Goal: Task Accomplishment & Management: Manage account settings

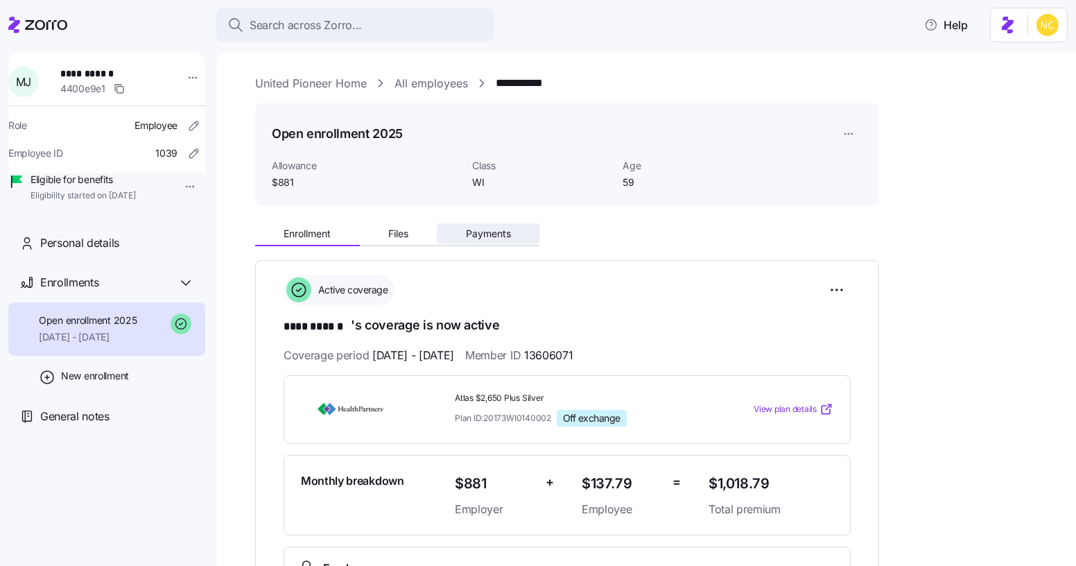
click at [483, 238] on span "Payments" at bounding box center [488, 234] width 45 height 10
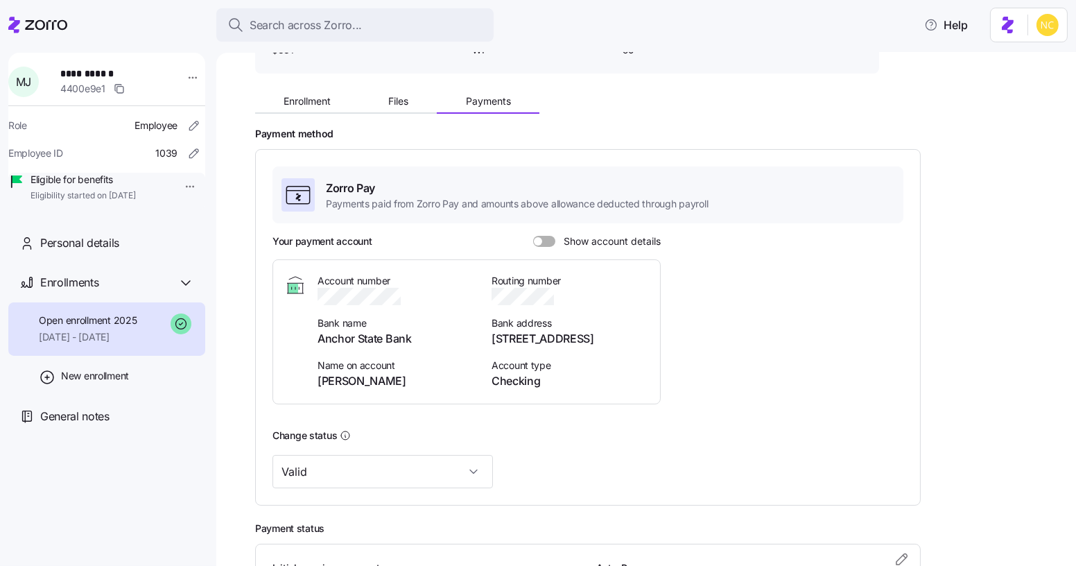
scroll to position [272, 0]
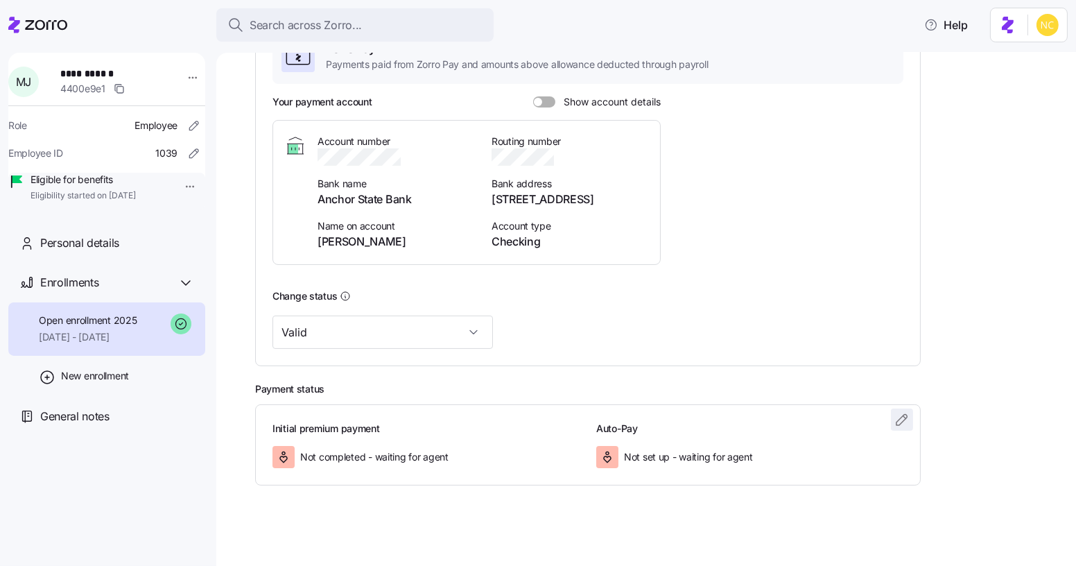
click at [910, 422] on icon "button" at bounding box center [902, 419] width 17 height 17
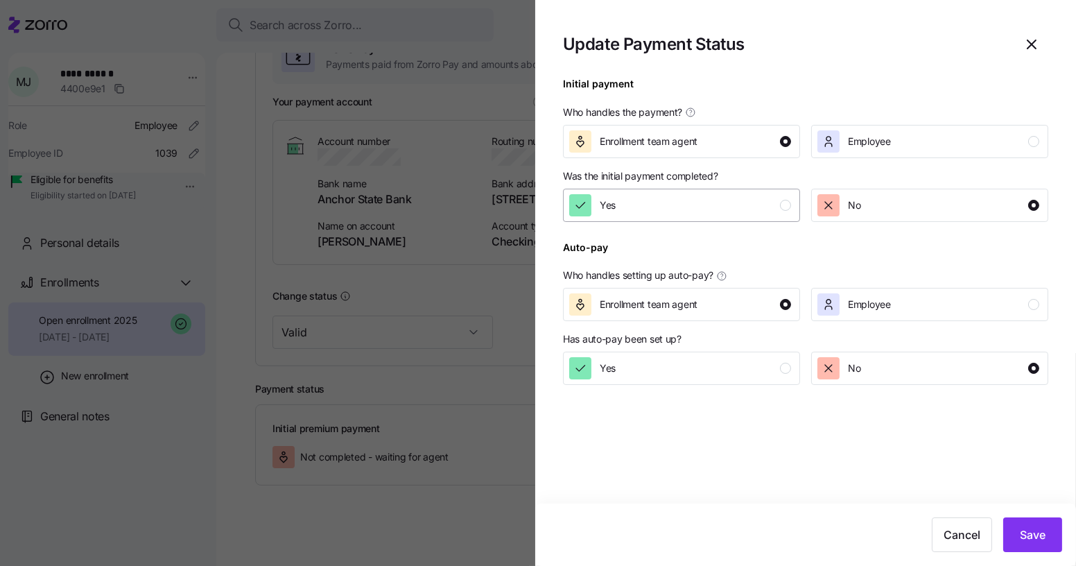
click at [675, 210] on div "Yes" at bounding box center [680, 205] width 222 height 22
click at [1021, 533] on button "Save" at bounding box center [1032, 534] width 59 height 35
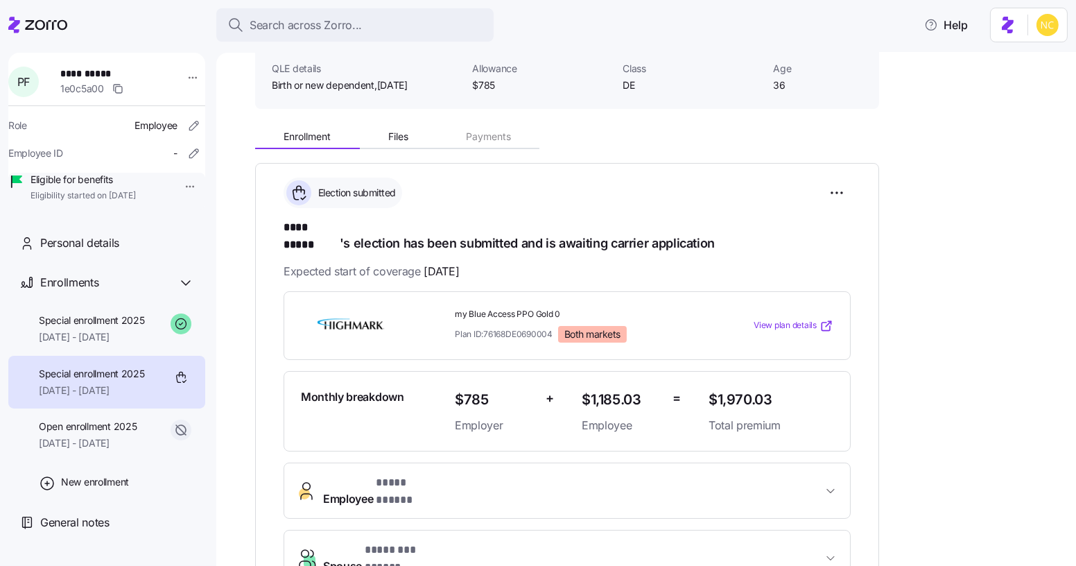
scroll to position [126, 0]
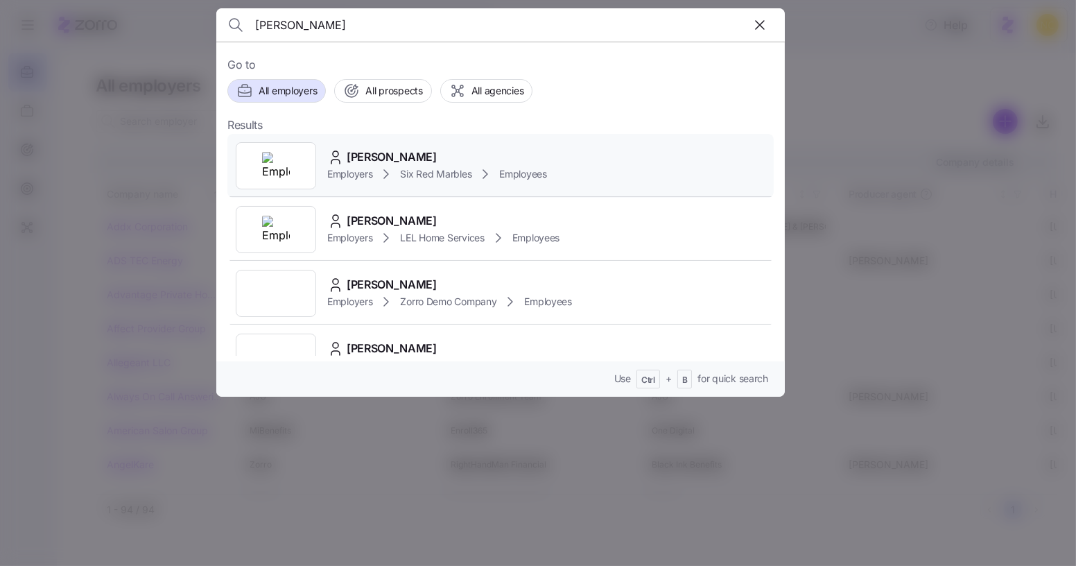
type input "cary drake"
click at [422, 160] on div "Cary Drake" at bounding box center [437, 156] width 220 height 17
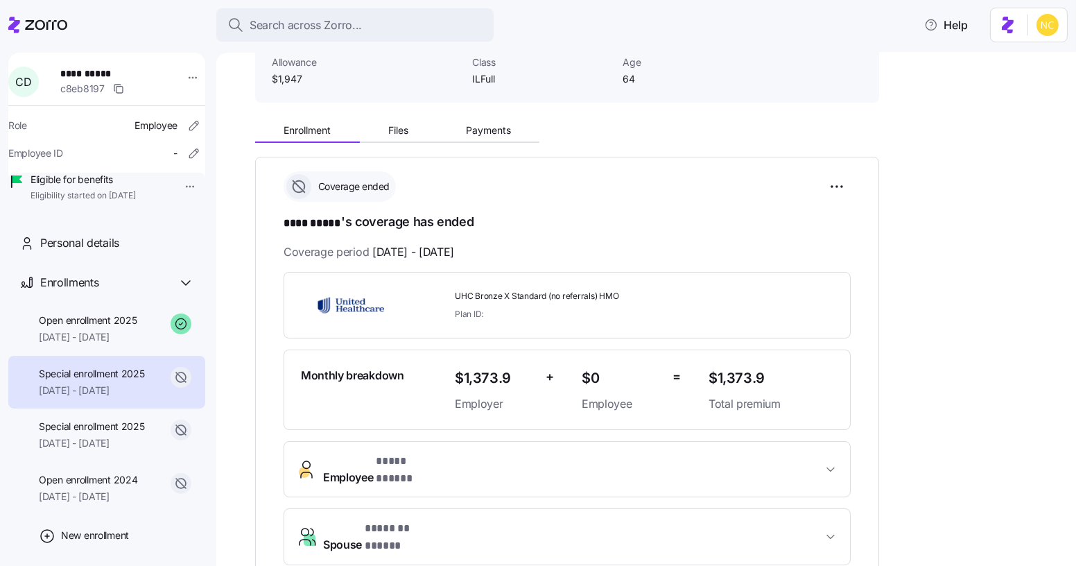
scroll to position [126, 0]
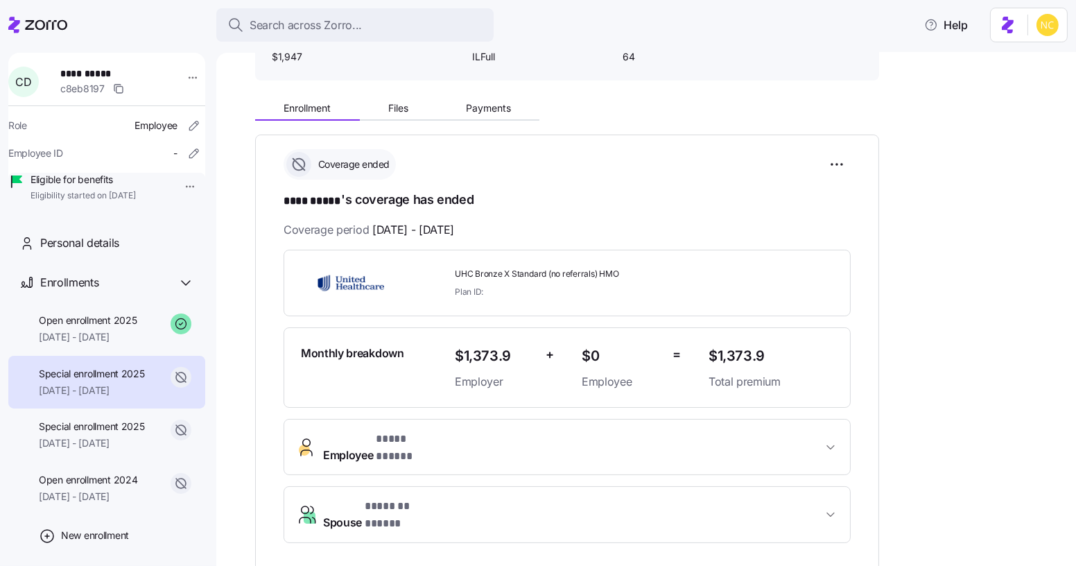
click at [690, 252] on div "UHC Bronze X Standard (no referrals) HMO Plan ID:" at bounding box center [567, 283] width 567 height 67
click at [784, 422] on button "Employee * **** ***** *" at bounding box center [567, 447] width 566 height 55
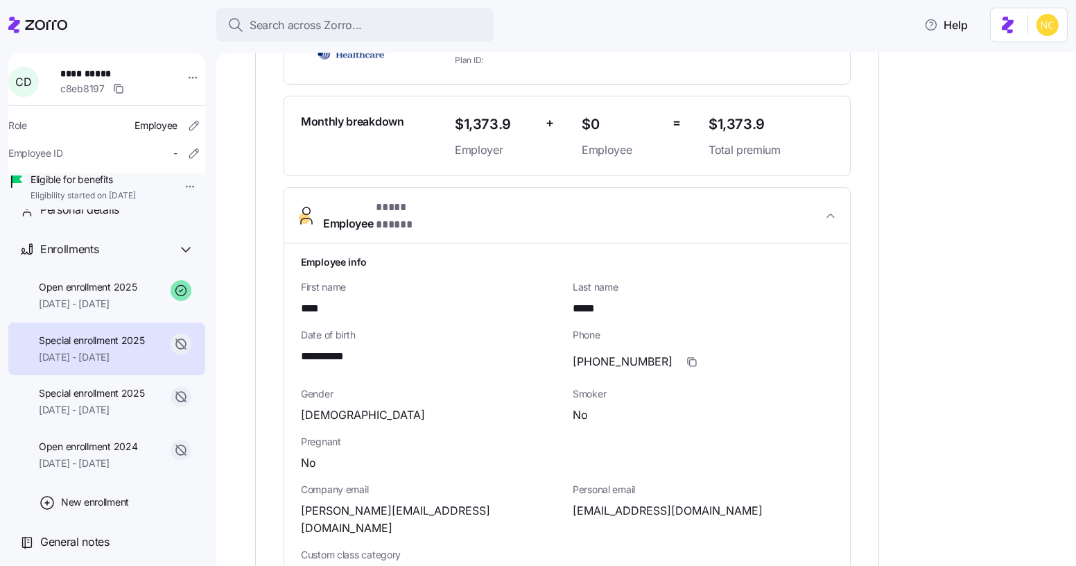
scroll to position [378, 0]
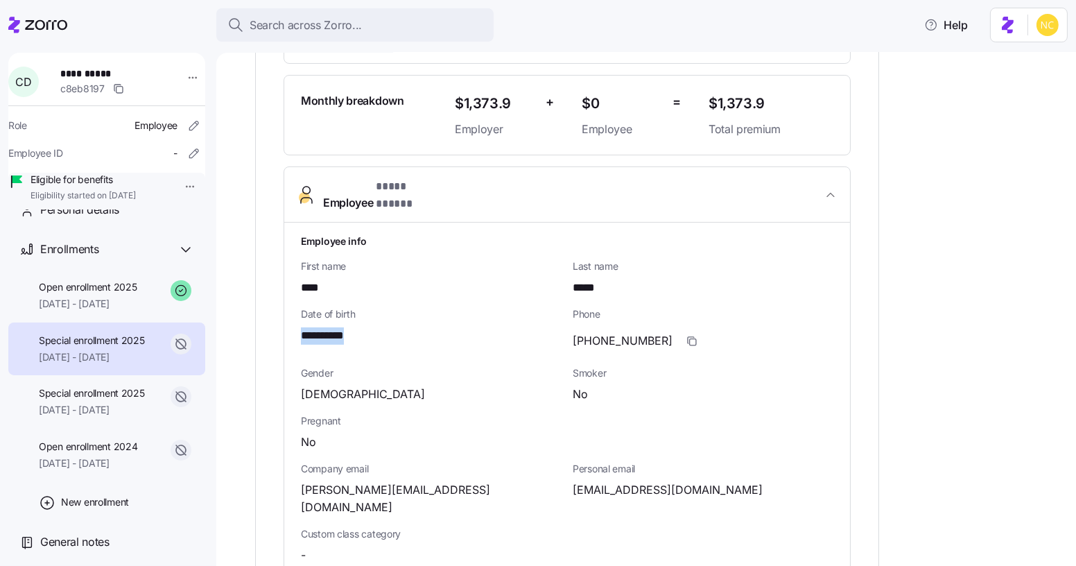
drag, startPoint x: 365, startPoint y: 309, endPoint x: 293, endPoint y: 322, distance: 73.3
copy span "**********"
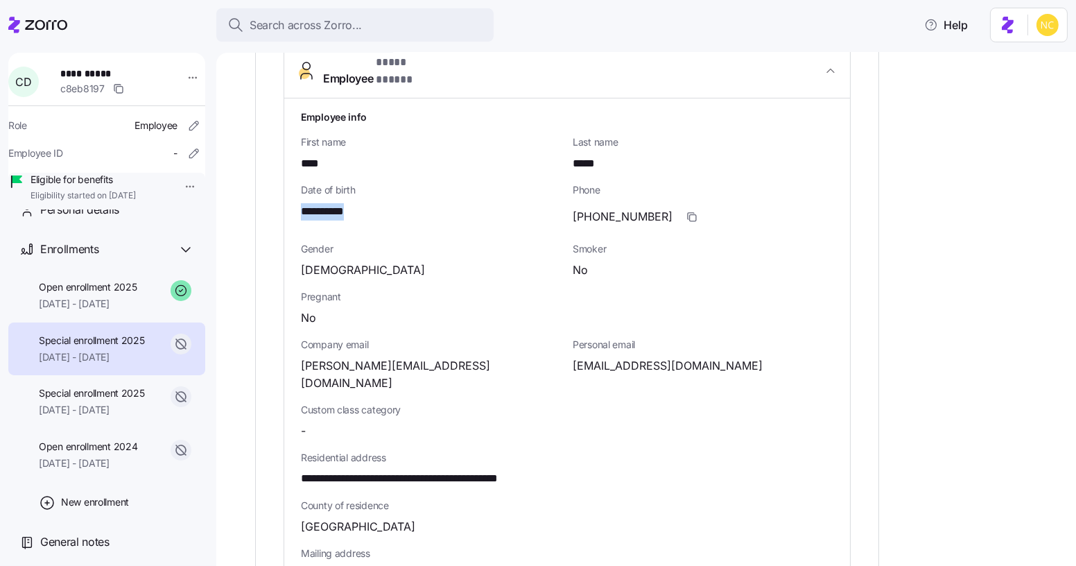
scroll to position [567, 0]
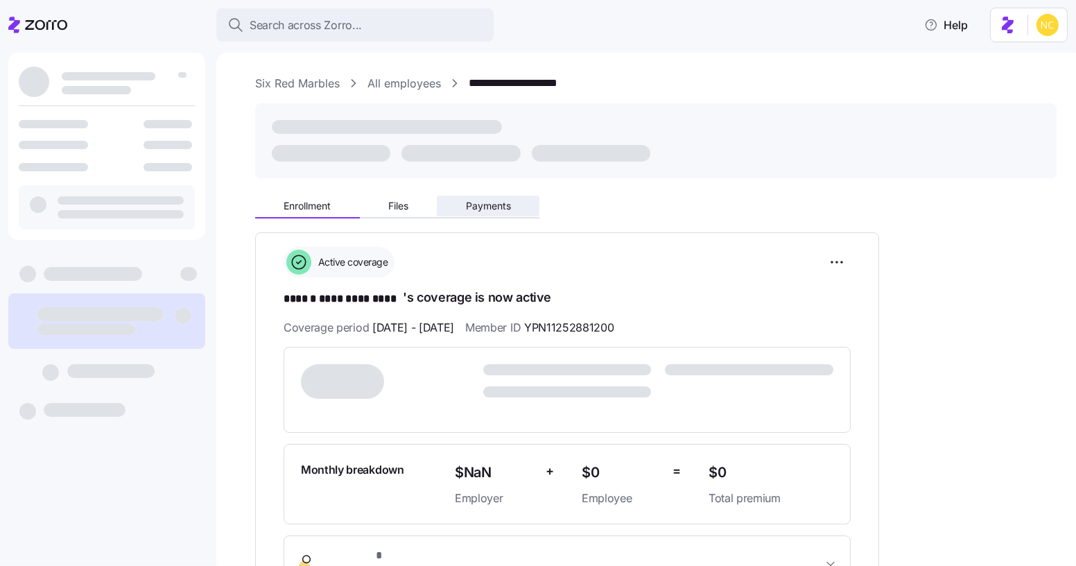
click at [501, 211] on button "Payments" at bounding box center [488, 206] width 103 height 21
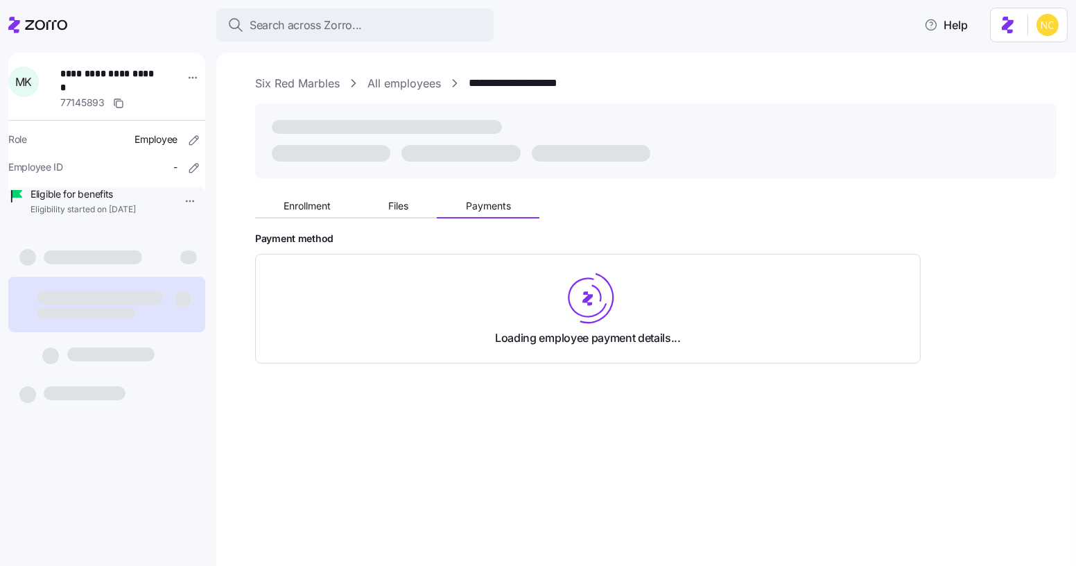
click at [506, 205] on span "Payments" at bounding box center [488, 206] width 45 height 10
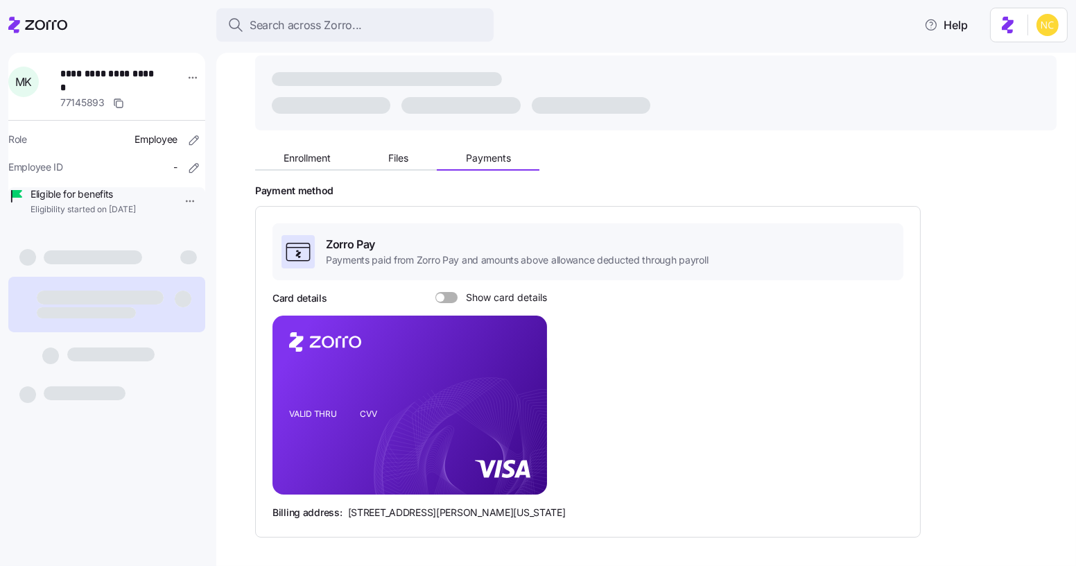
scroll to position [37, 0]
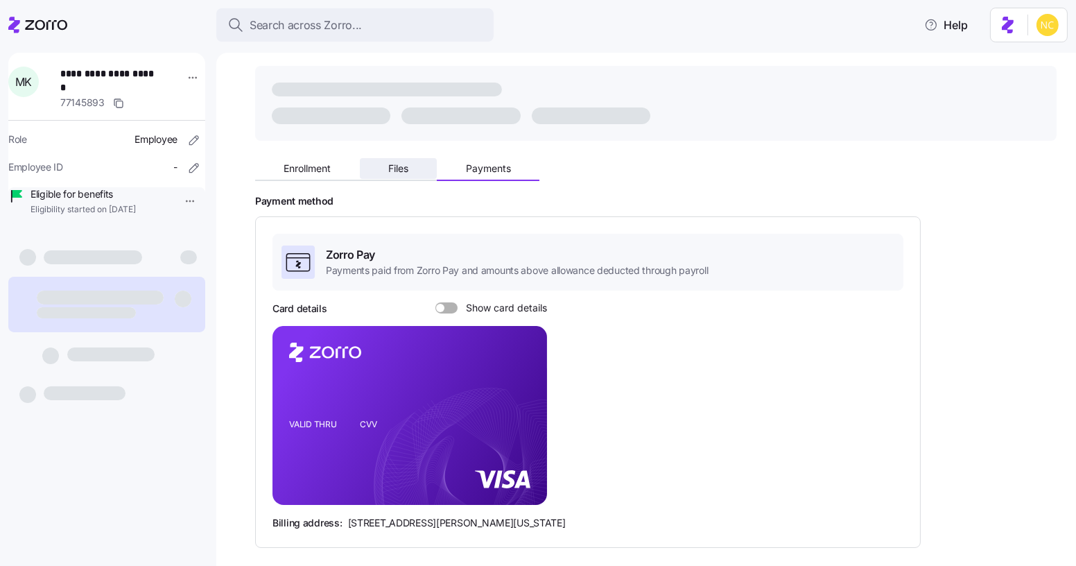
click at [399, 166] on span "Files" at bounding box center [398, 169] width 20 height 10
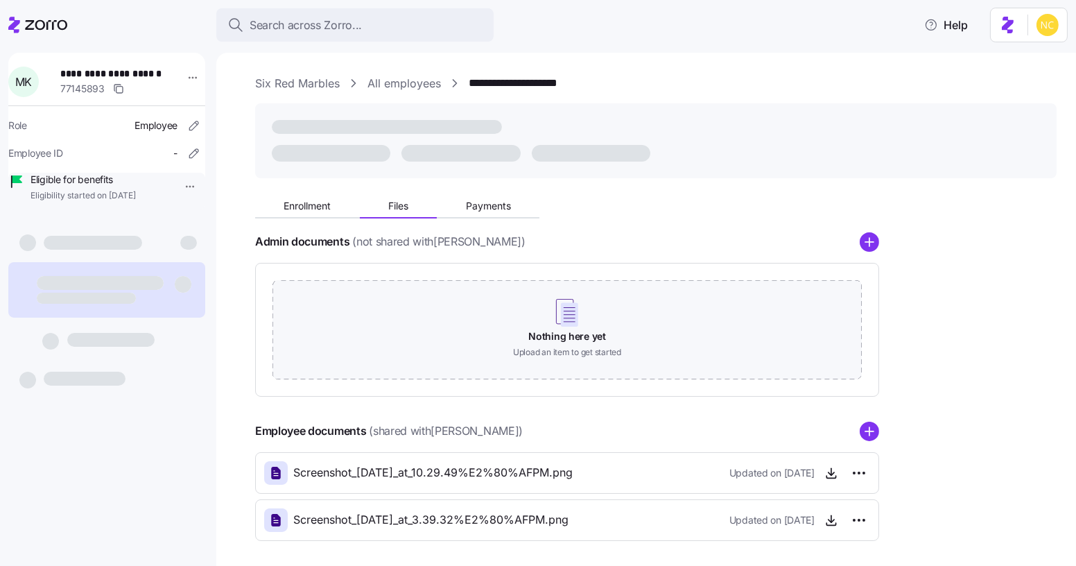
click at [461, 169] on div at bounding box center [656, 140] width 802 height 75
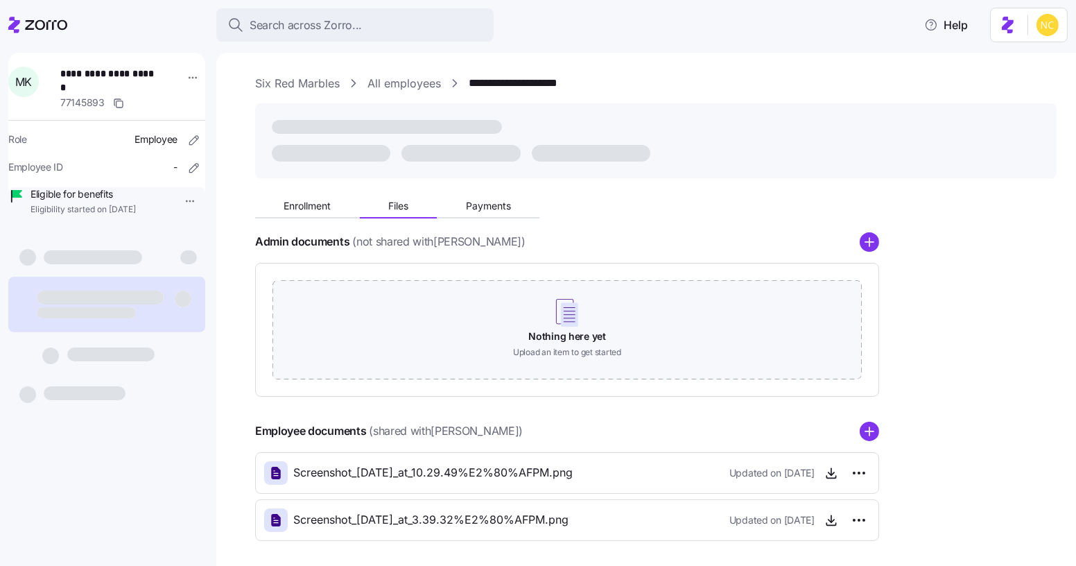
click at [463, 169] on div at bounding box center [656, 140] width 802 height 75
click at [485, 190] on div "Enrollment Files Payments" at bounding box center [567, 203] width 624 height 29
click at [485, 191] on div "Enrollment Files Payments" at bounding box center [567, 203] width 624 height 29
click at [488, 201] on span "Payments" at bounding box center [488, 206] width 45 height 10
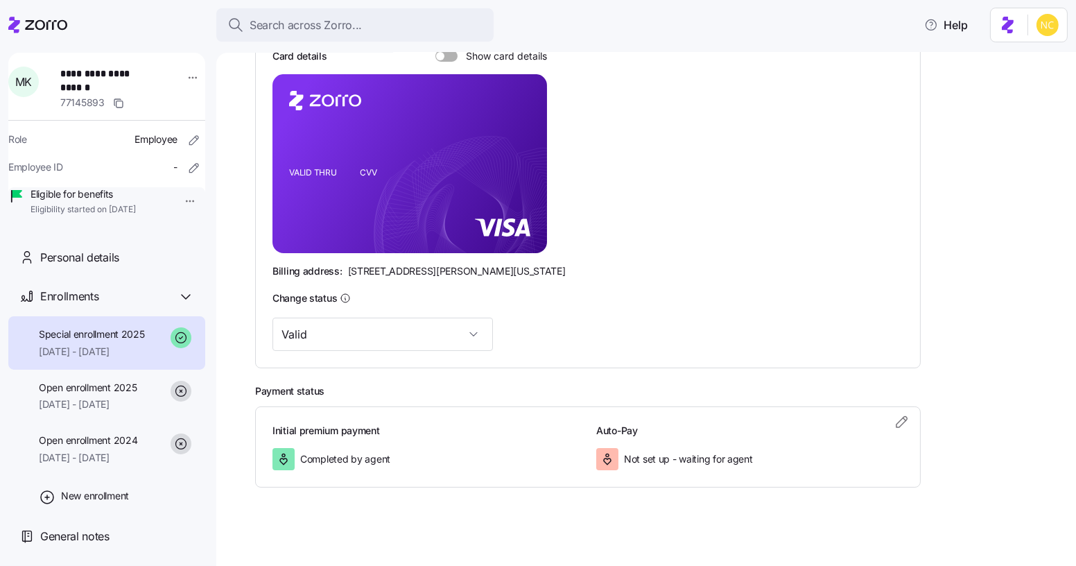
scroll to position [320, 0]
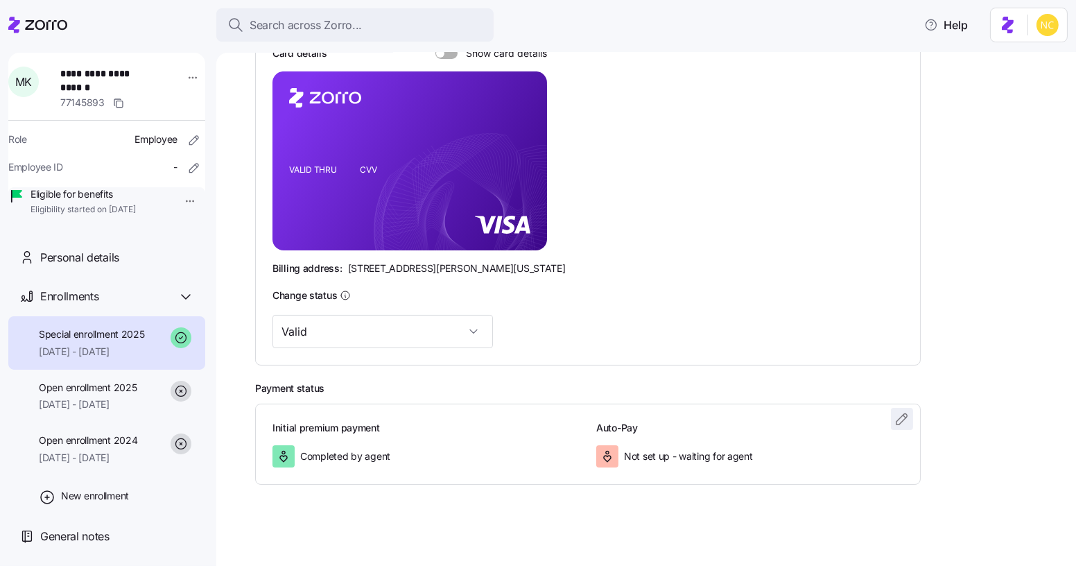
click at [908, 420] on icon "button" at bounding box center [902, 419] width 17 height 17
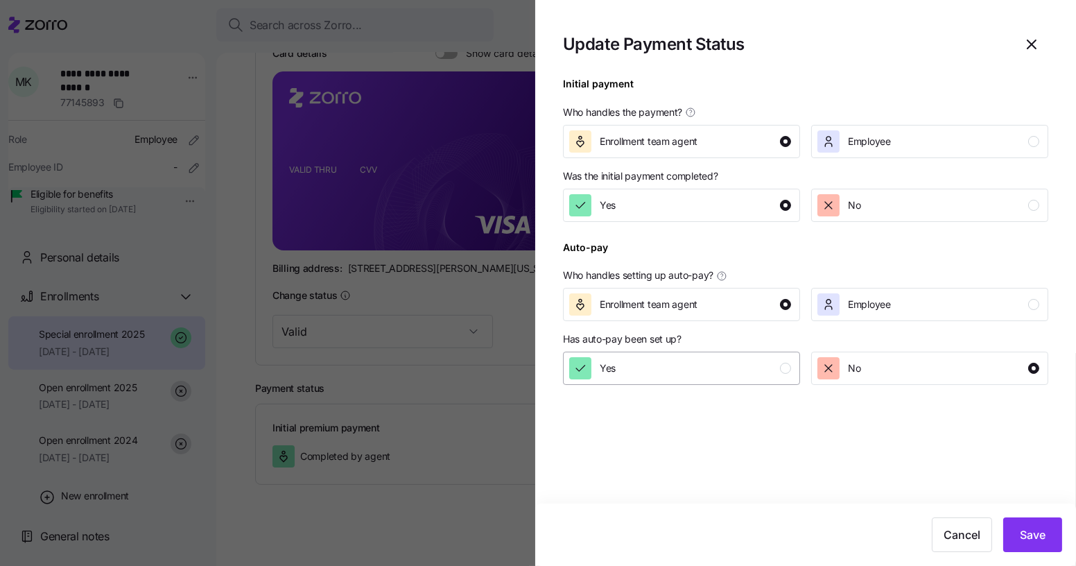
click at [743, 375] on div "Yes" at bounding box center [680, 368] width 222 height 22
click at [1044, 532] on span "Save" at bounding box center [1033, 534] width 26 height 17
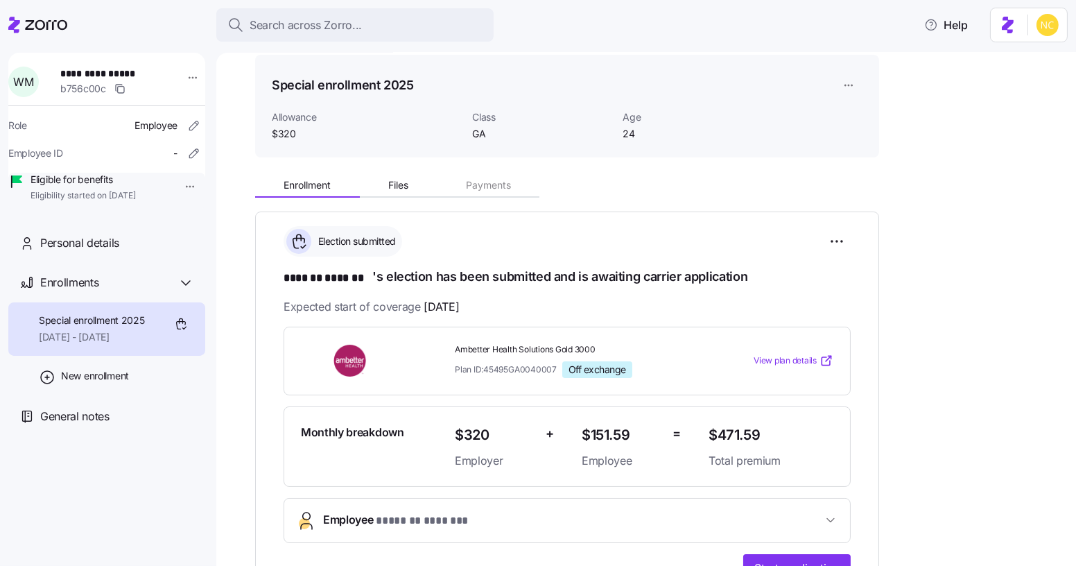
scroll to position [40, 0]
